Goal: Information Seeking & Learning: Check status

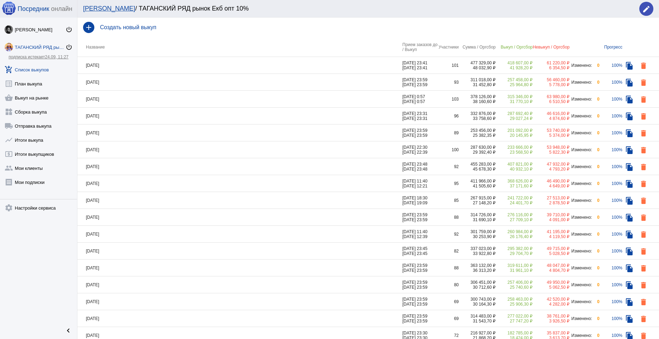
click at [132, 63] on td "[DATE]" at bounding box center [239, 65] width 325 height 17
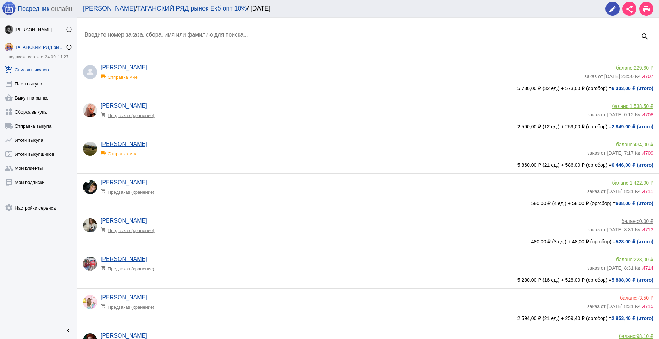
click at [147, 32] on input "Введите номер заказа, сбора, имя или фамилию для поиска..." at bounding box center [357, 35] width 546 height 6
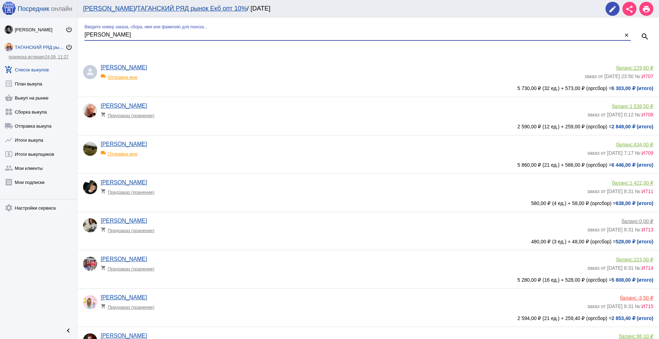
type input "[PERSON_NAME]"
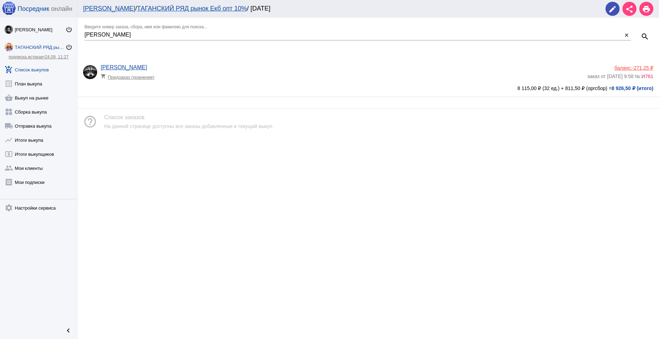
click at [198, 84] on div "[PERSON_NAME] shopping_cart Предзаказ (хранение) баланс: -271,25 ₽ заказ от [DA…" at bounding box center [369, 76] width 573 height 25
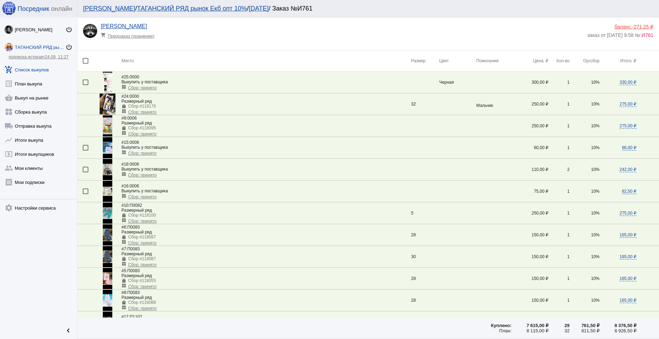
click at [104, 81] on img at bounding box center [107, 82] width 9 height 21
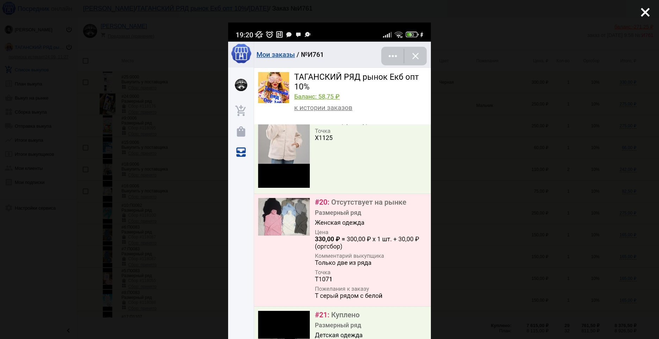
click at [482, 122] on div "close get_app скачать" at bounding box center [329, 290] width 659 height 581
click at [638, 12] on mat-icon "close" at bounding box center [642, 9] width 8 height 8
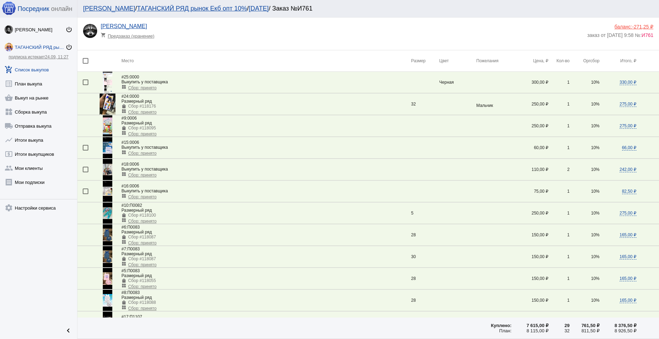
click at [109, 129] on img at bounding box center [107, 125] width 9 height 21
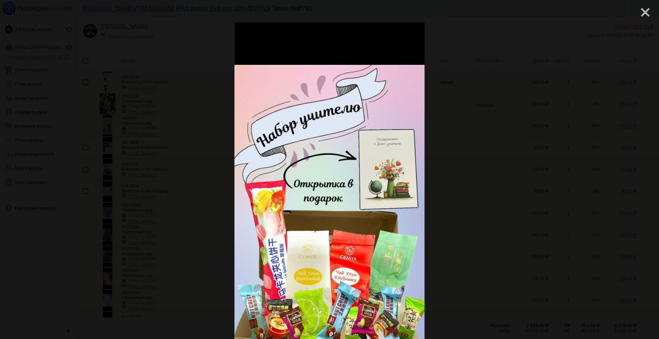
click at [639, 12] on mat-icon "close" at bounding box center [642, 9] width 8 height 8
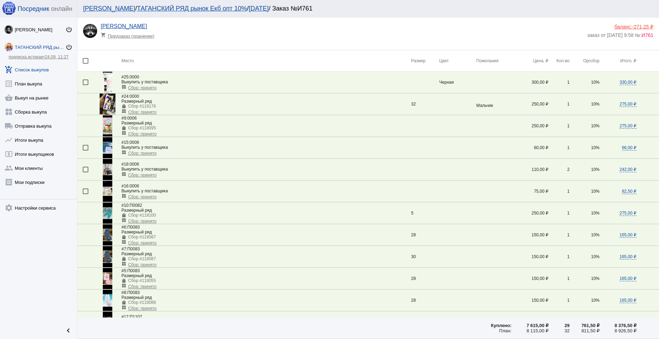
click at [108, 152] on img at bounding box center [107, 147] width 9 height 21
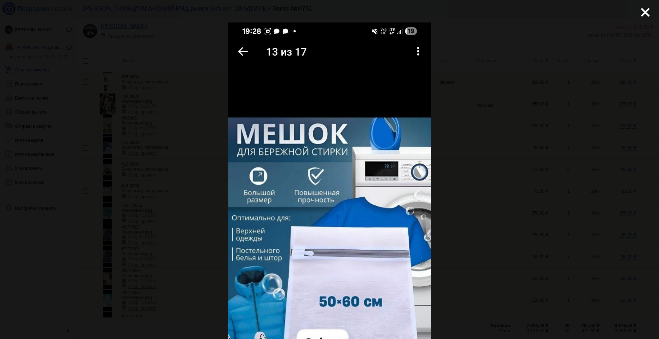
click at [482, 152] on div "close get_app скачать" at bounding box center [329, 290] width 659 height 581
click at [638, 13] on mat-icon "close" at bounding box center [642, 9] width 8 height 8
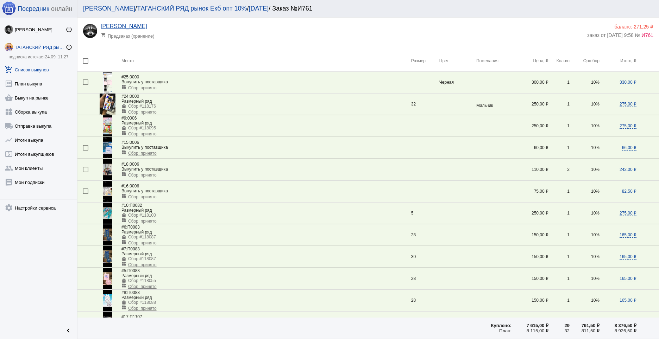
click at [107, 172] on img at bounding box center [107, 169] width 9 height 21
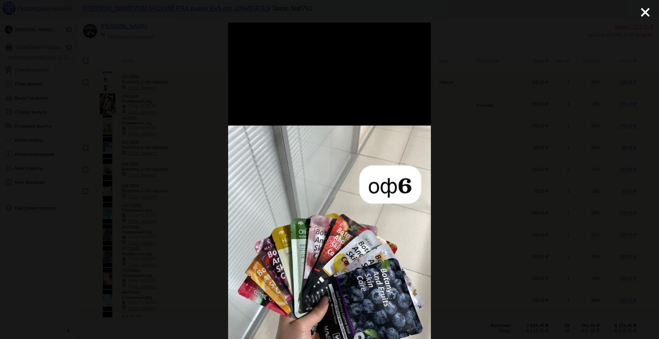
click at [505, 196] on div "close get_app скачать" at bounding box center [329, 290] width 659 height 581
click at [643, 14] on mat-icon "close" at bounding box center [642, 9] width 8 height 8
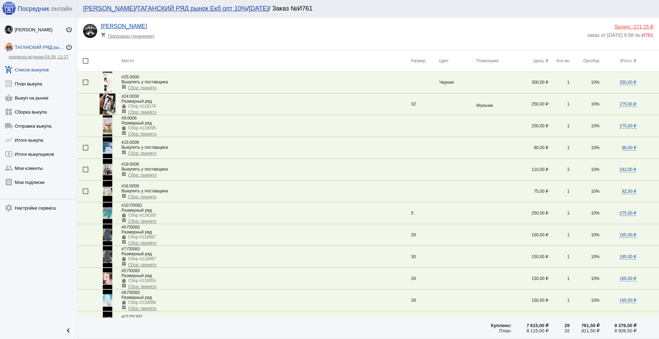
click at [108, 193] on img at bounding box center [107, 191] width 9 height 21
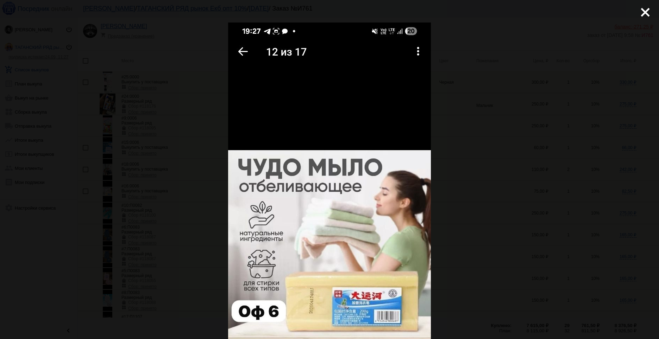
click at [496, 166] on div "close get_app скачать" at bounding box center [329, 290] width 659 height 581
click at [638, 13] on mat-icon "close" at bounding box center [642, 9] width 8 height 8
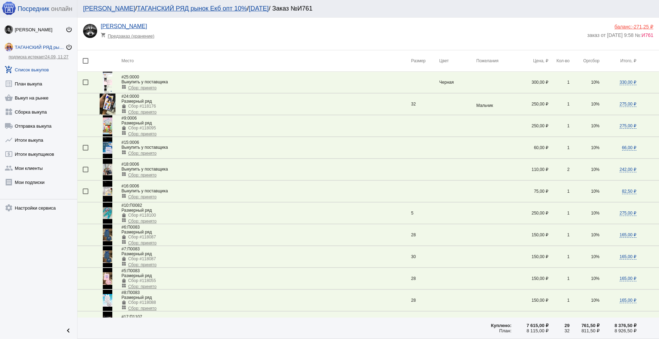
click at [108, 214] on img at bounding box center [107, 213] width 9 height 21
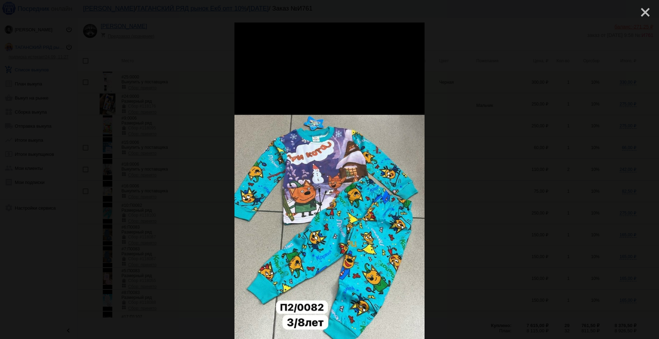
click at [638, 11] on mat-icon "close" at bounding box center [642, 9] width 8 height 8
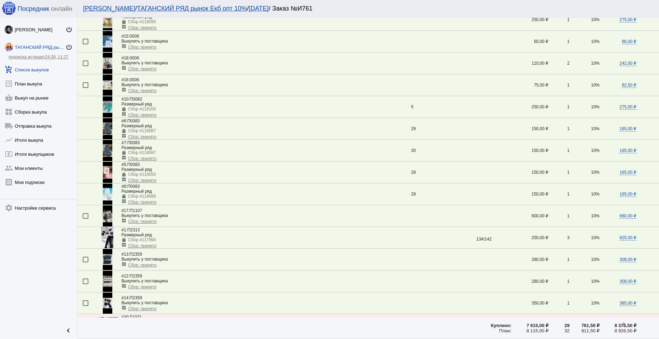
scroll to position [113, 0]
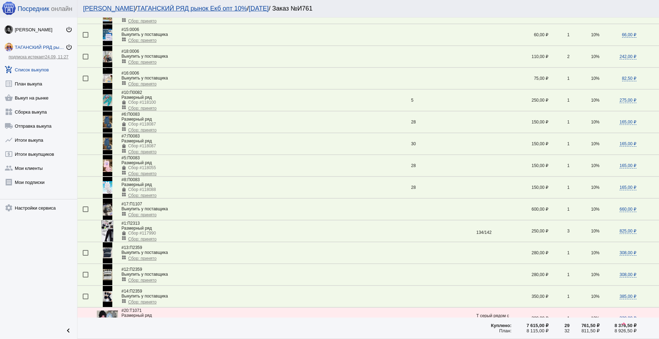
click at [110, 209] on img at bounding box center [107, 209] width 9 height 21
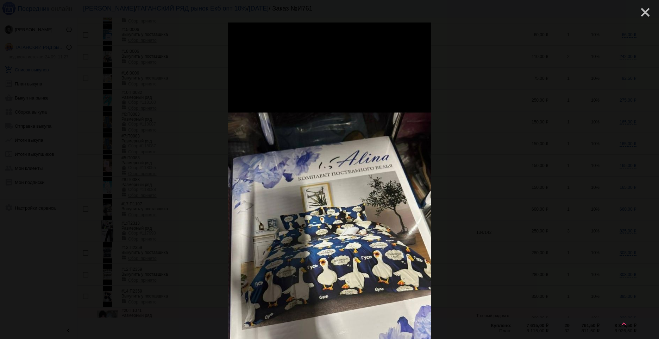
click at [638, 14] on mat-icon "close" at bounding box center [642, 9] width 8 height 8
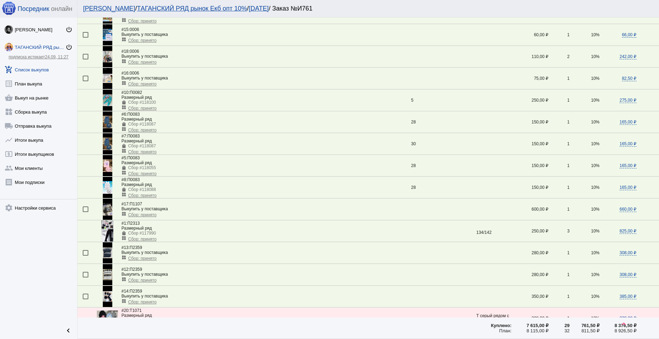
click at [107, 234] on img at bounding box center [107, 231] width 12 height 21
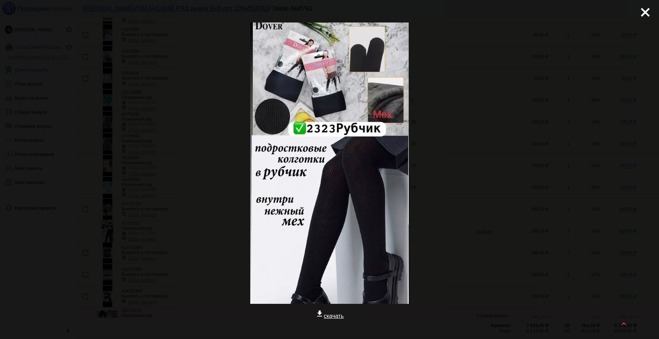
click at [469, 209] on div "close get_app скачать" at bounding box center [329, 206] width 659 height 412
click at [638, 14] on mat-icon "close" at bounding box center [642, 9] width 8 height 8
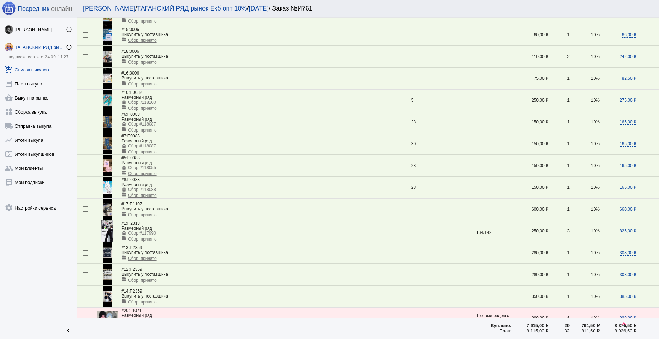
click at [108, 253] on img at bounding box center [107, 252] width 9 height 21
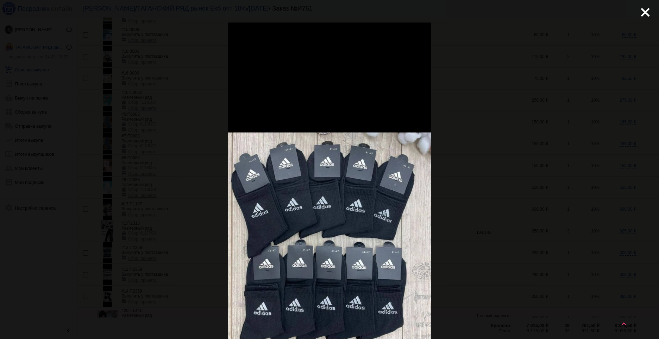
click at [546, 183] on div "close get_app скачать" at bounding box center [329, 290] width 659 height 581
click at [638, 13] on mat-icon "close" at bounding box center [642, 9] width 8 height 8
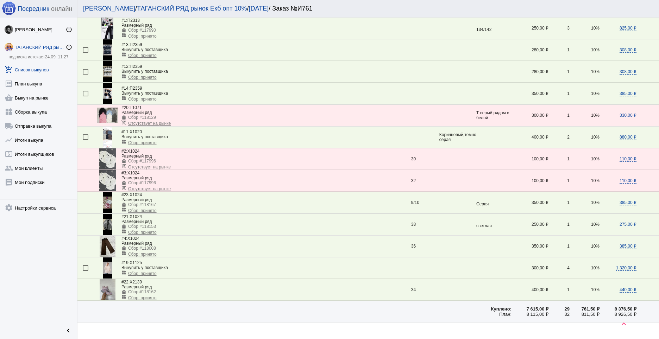
scroll to position [331, 0]
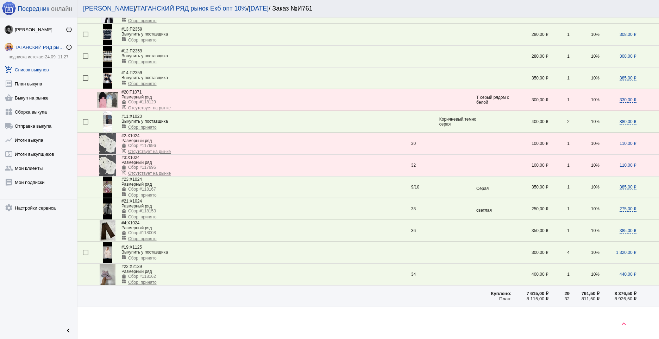
click at [105, 123] on img at bounding box center [107, 121] width 9 height 21
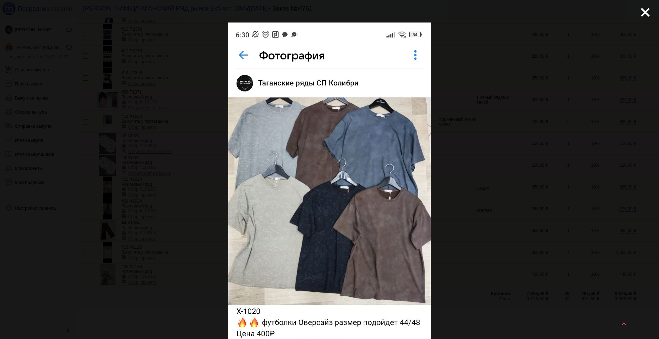
click at [481, 123] on div "close get_app скачать" at bounding box center [329, 290] width 659 height 581
click at [642, 14] on mat-icon "close" at bounding box center [642, 9] width 8 height 8
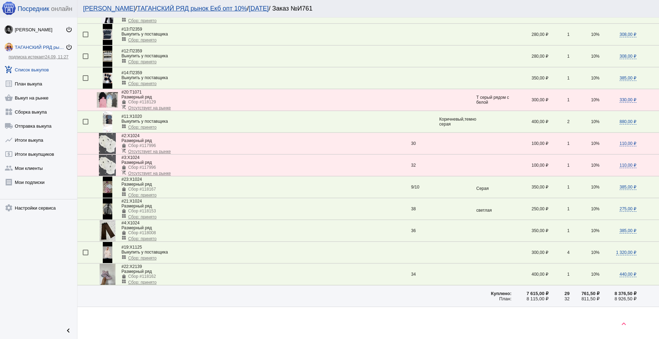
click at [111, 191] on img at bounding box center [107, 187] width 9 height 21
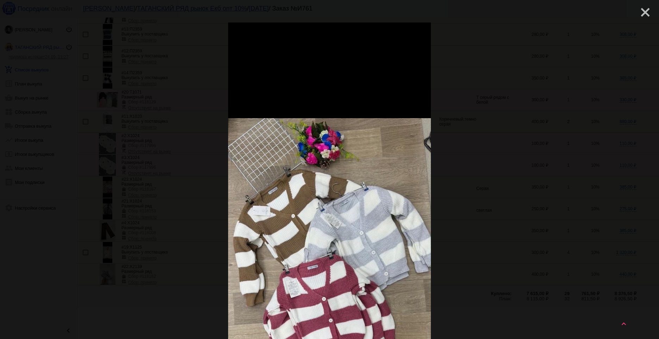
click at [638, 14] on mat-icon "close" at bounding box center [642, 9] width 8 height 8
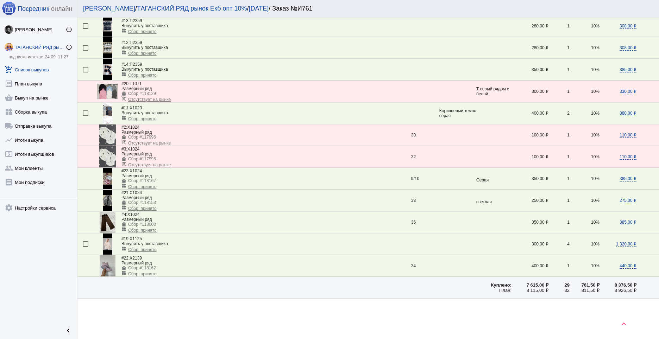
scroll to position [341, 0]
click at [108, 176] on img at bounding box center [107, 177] width 9 height 21
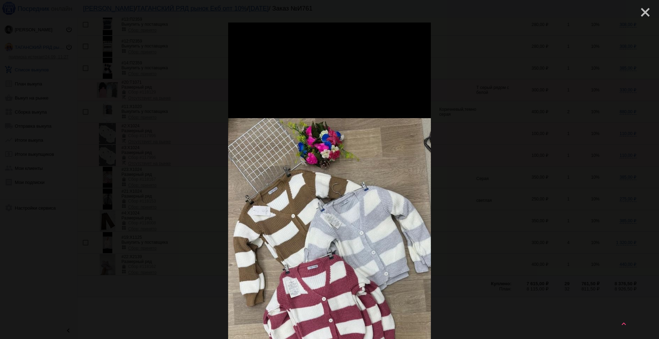
click at [643, 12] on mat-icon "close" at bounding box center [642, 9] width 8 height 8
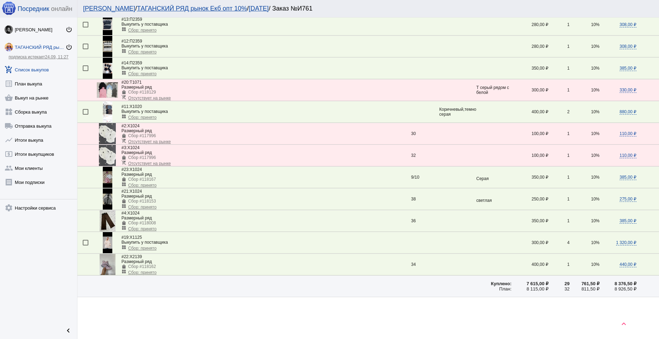
click at [106, 194] on img at bounding box center [107, 199] width 9 height 21
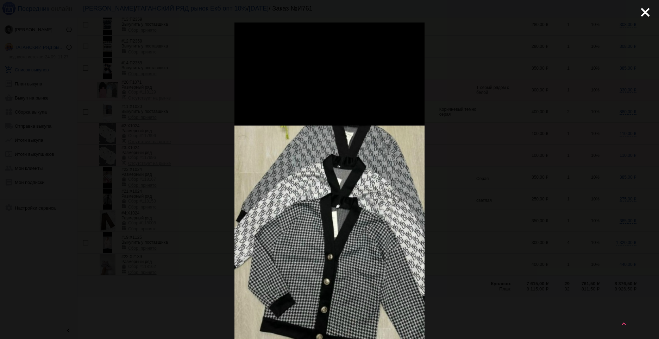
click at [632, 13] on div "close get_app скачать" at bounding box center [329, 276] width 659 height 553
click at [641, 14] on mat-icon "close" at bounding box center [642, 9] width 8 height 8
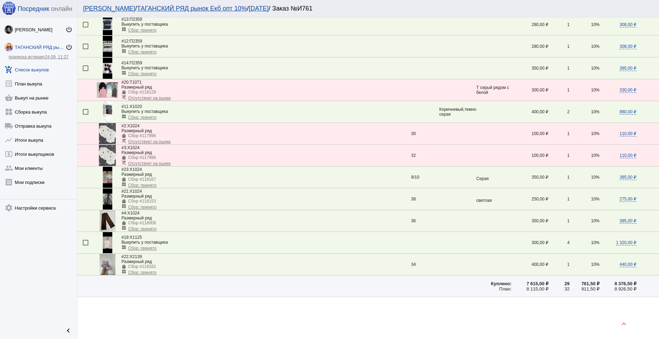
click at [109, 242] on img at bounding box center [107, 242] width 9 height 21
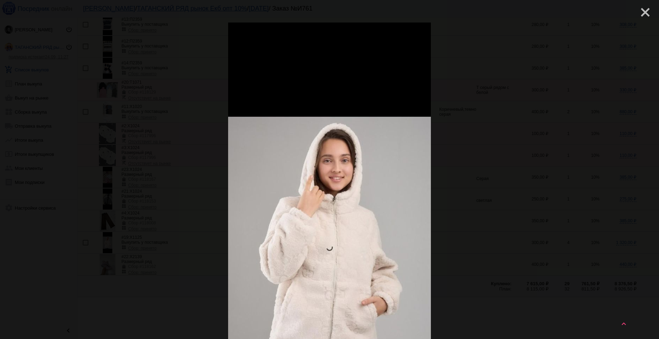
click at [643, 10] on mat-icon "close" at bounding box center [642, 9] width 8 height 8
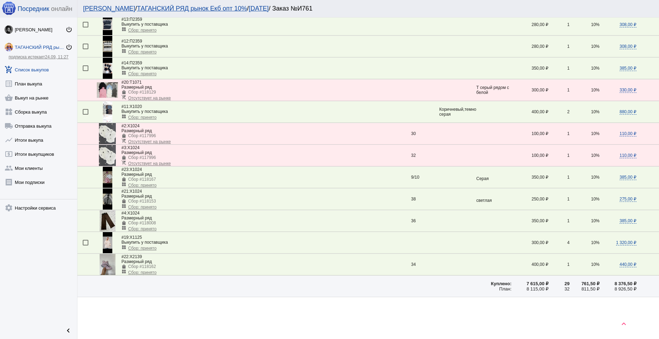
scroll to position [353, 0]
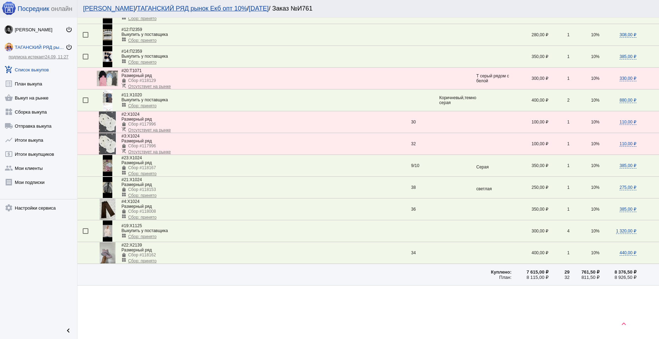
click at [110, 254] on img at bounding box center [108, 252] width 16 height 21
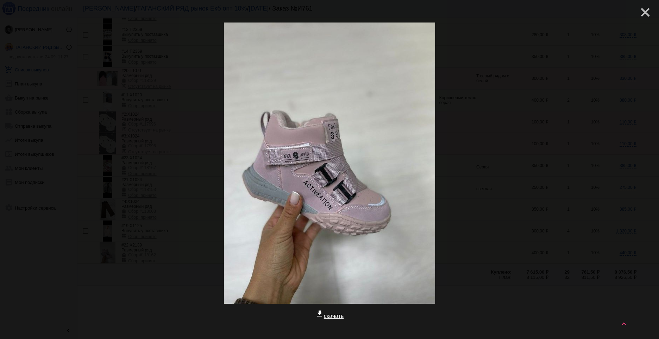
click at [643, 12] on mat-icon "close" at bounding box center [642, 9] width 8 height 8
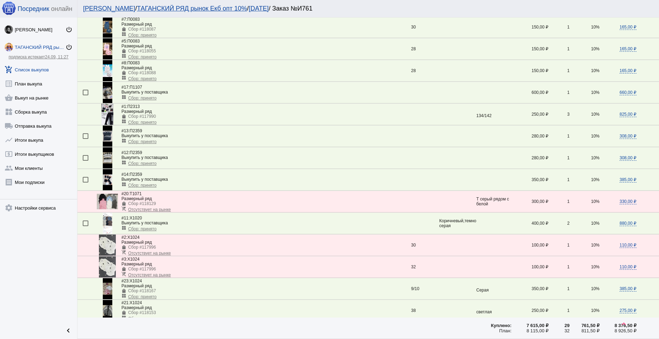
scroll to position [228, 0]
click at [110, 184] on img at bounding box center [107, 181] width 9 height 21
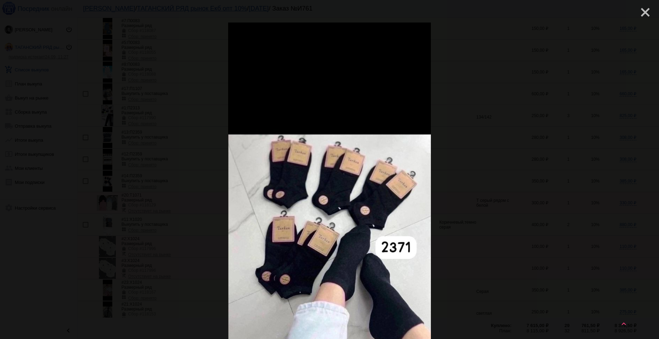
click at [639, 14] on mat-icon "close" at bounding box center [642, 9] width 8 height 8
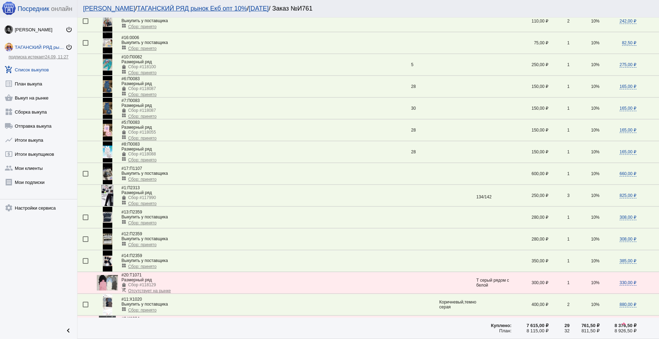
scroll to position [142, 0]
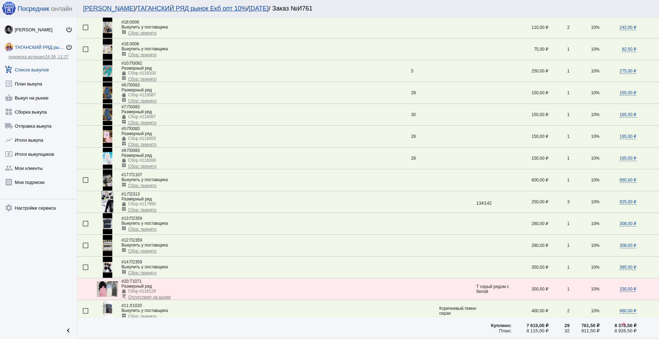
click at [107, 160] on img at bounding box center [107, 158] width 9 height 21
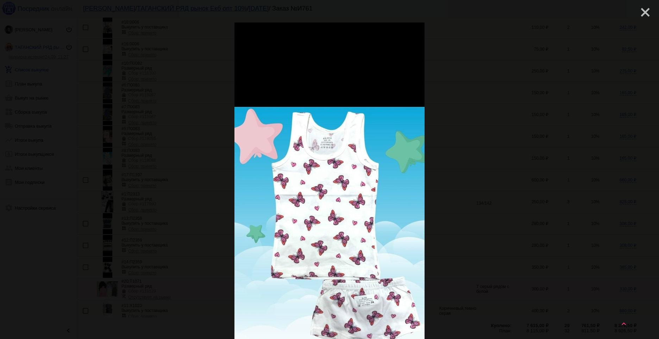
click at [638, 14] on mat-icon "close" at bounding box center [642, 9] width 8 height 8
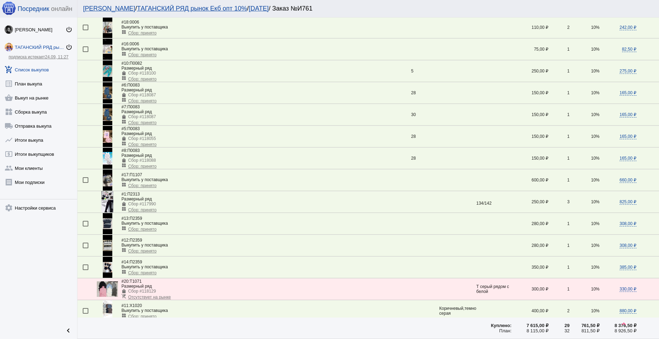
click at [109, 114] on img at bounding box center [107, 114] width 9 height 21
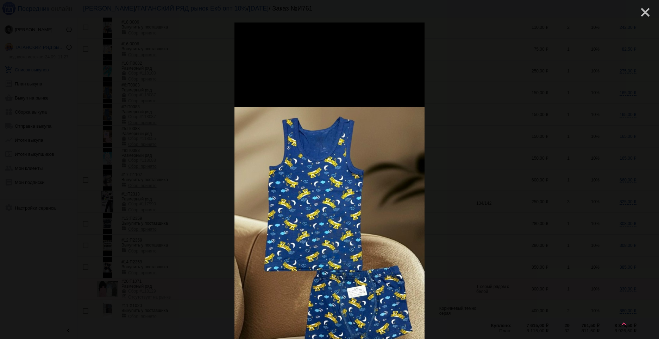
click at [638, 14] on mat-icon "close" at bounding box center [642, 9] width 8 height 8
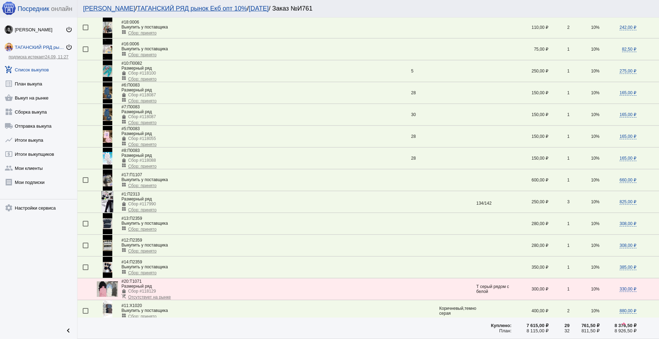
click at [108, 94] on img at bounding box center [107, 92] width 9 height 21
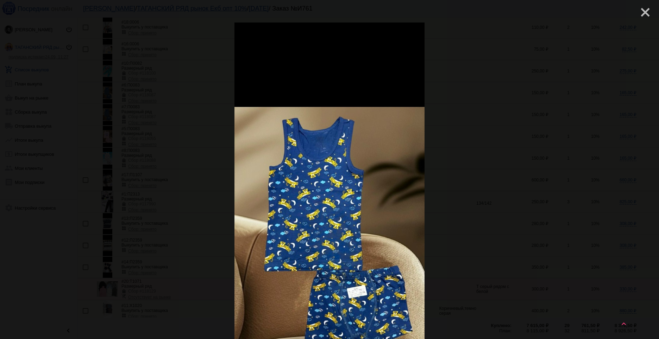
click at [638, 14] on mat-icon "close" at bounding box center [642, 9] width 8 height 8
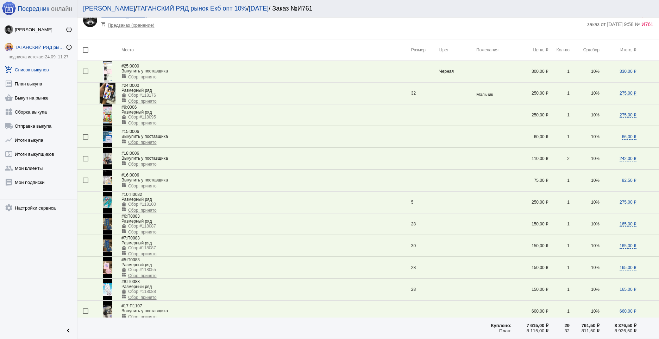
scroll to position [0, 0]
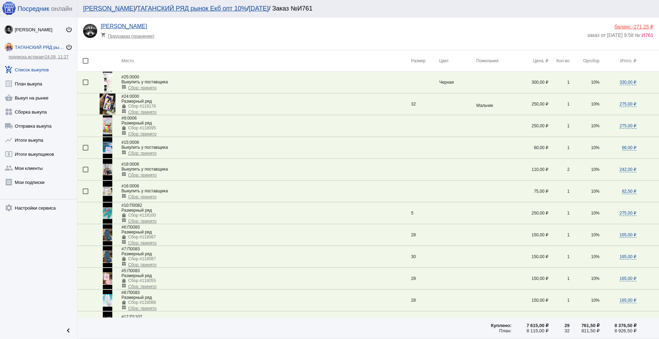
click at [44, 72] on link "add_shopping_cart Список выкупов" at bounding box center [38, 68] width 77 height 14
